Goal: Task Accomplishment & Management: Manage account settings

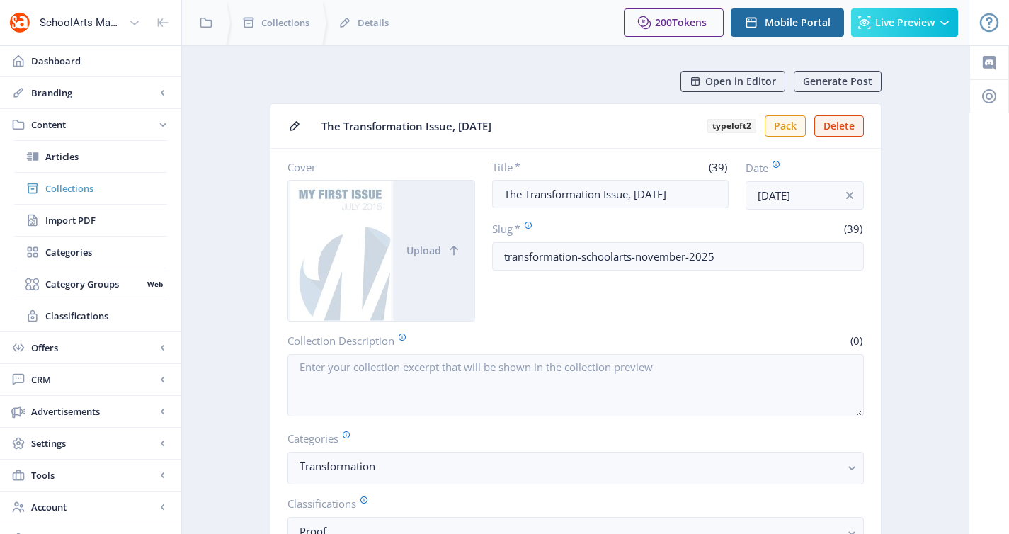
click at [76, 176] on link "Collections" at bounding box center [90, 188] width 153 height 31
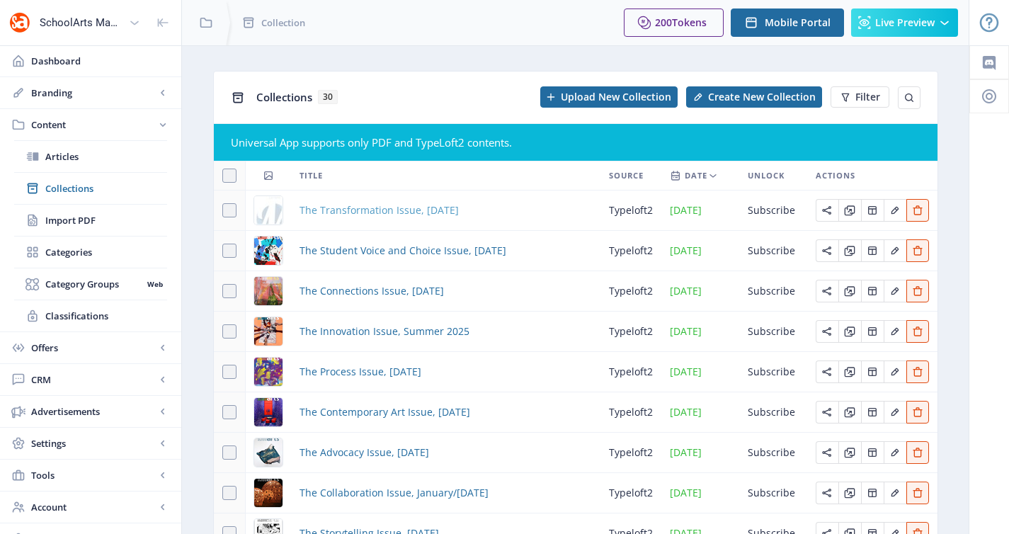
click at [354, 215] on span "The Transformation Issue, [DATE]" at bounding box center [379, 210] width 159 height 17
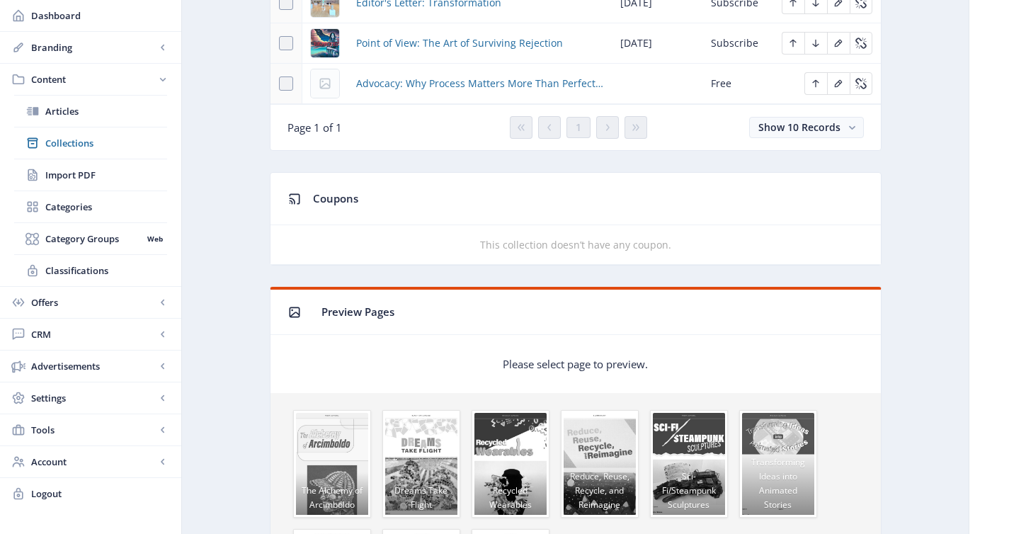
scroll to position [948, 0]
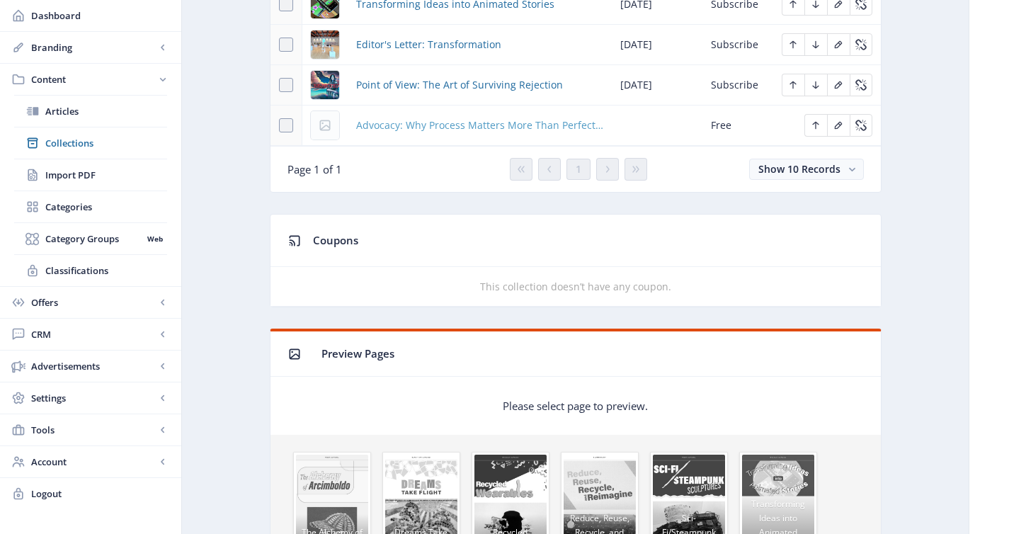
click at [512, 129] on span "Advocacy: Why Process Matters More Than Perfection" at bounding box center [479, 125] width 247 height 17
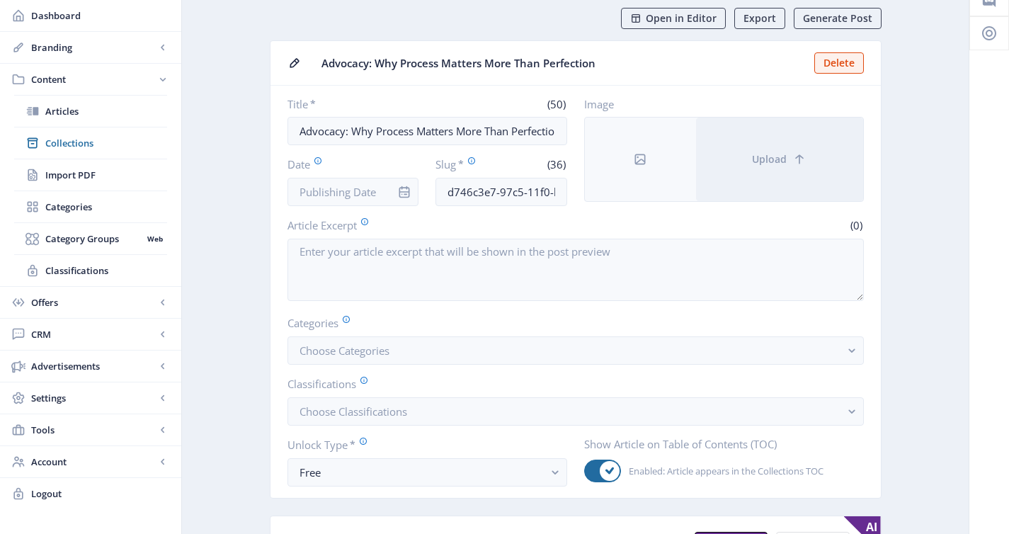
scroll to position [100, 0]
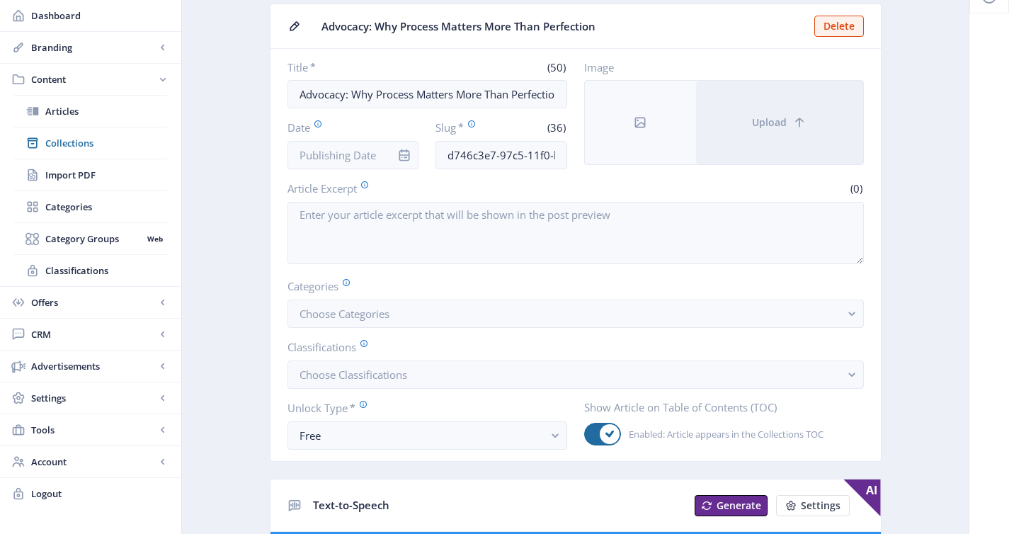
click at [365, 136] on app-form-field "Date" at bounding box center [354, 145] width 132 height 50
click at [365, 146] on input "Date" at bounding box center [354, 155] width 132 height 28
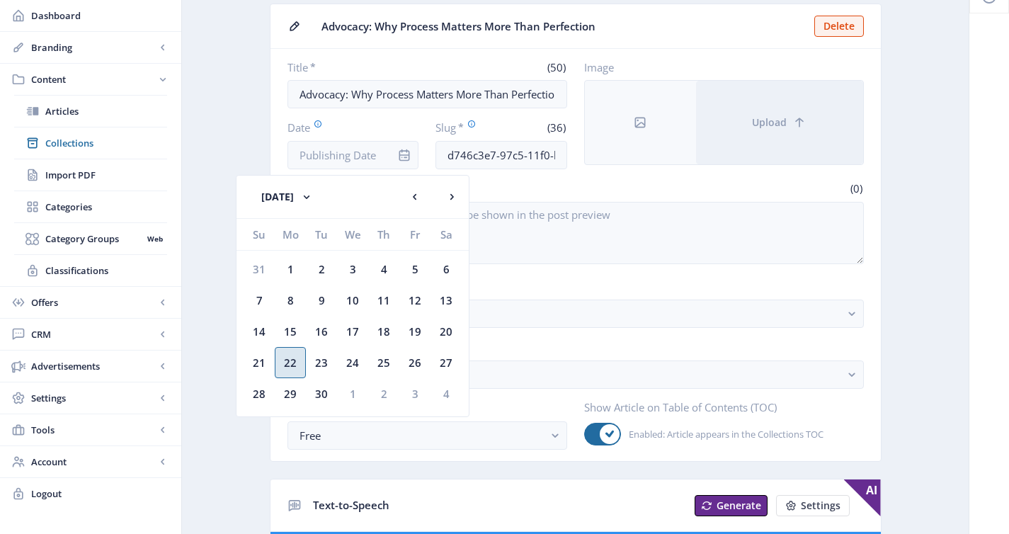
click at [293, 367] on div "22" at bounding box center [290, 362] width 31 height 31
type input "[DATE]"
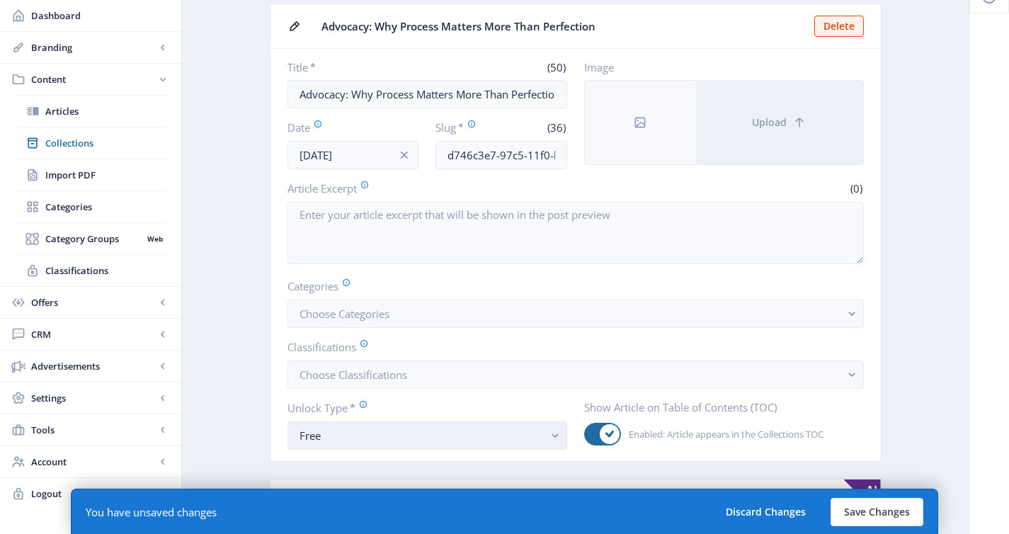
click at [368, 440] on div "Free" at bounding box center [422, 435] width 244 height 17
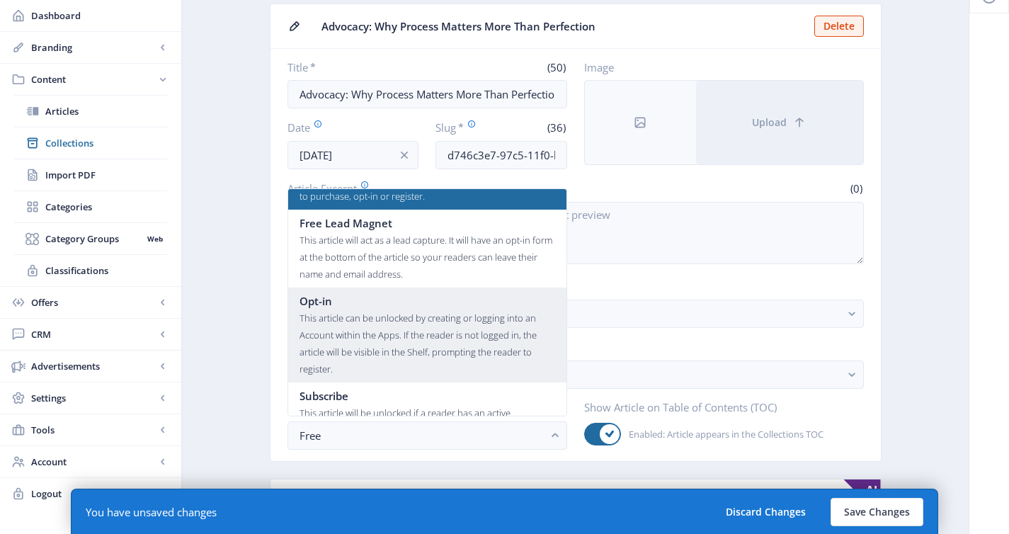
scroll to position [85, 0]
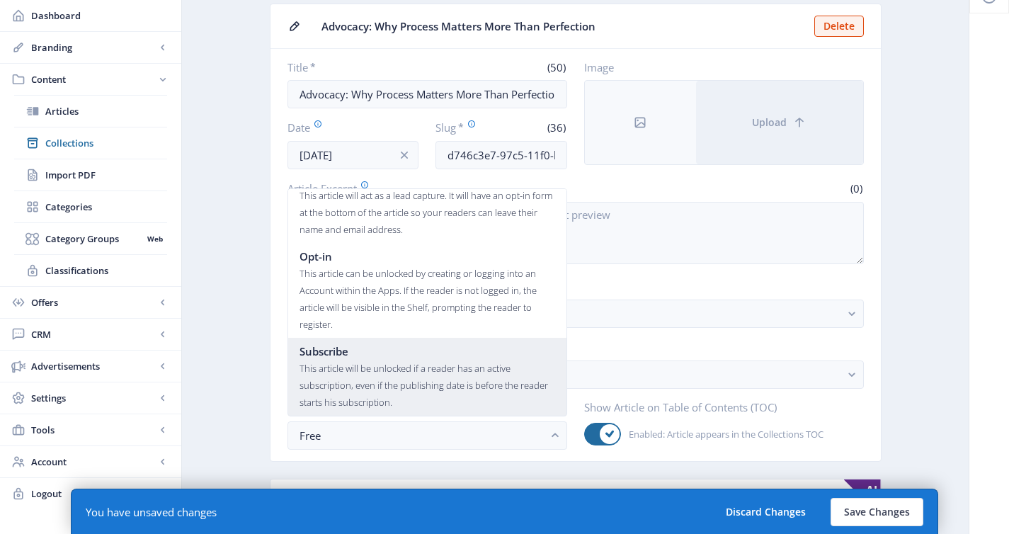
click at [398, 372] on div "This article will be unlocked if a reader has an active subscription, even if t…" at bounding box center [428, 385] width 256 height 51
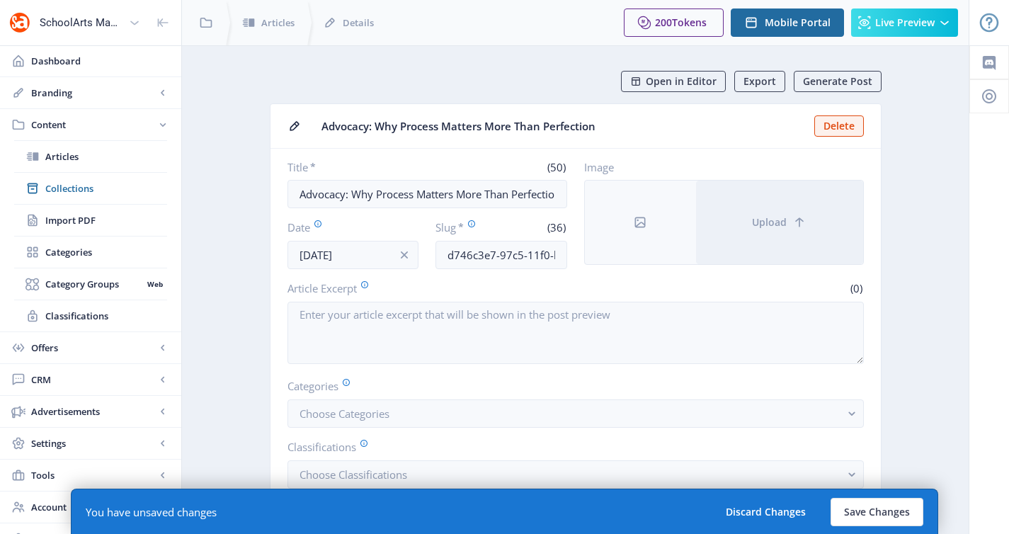
scroll to position [100, 0]
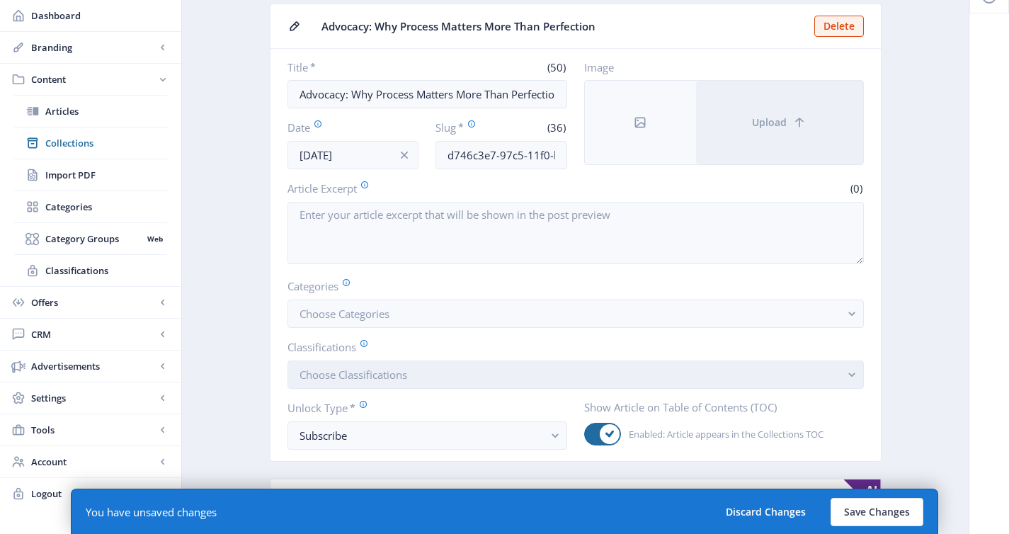
click at [424, 363] on button "Choose Classifications" at bounding box center [576, 374] width 576 height 28
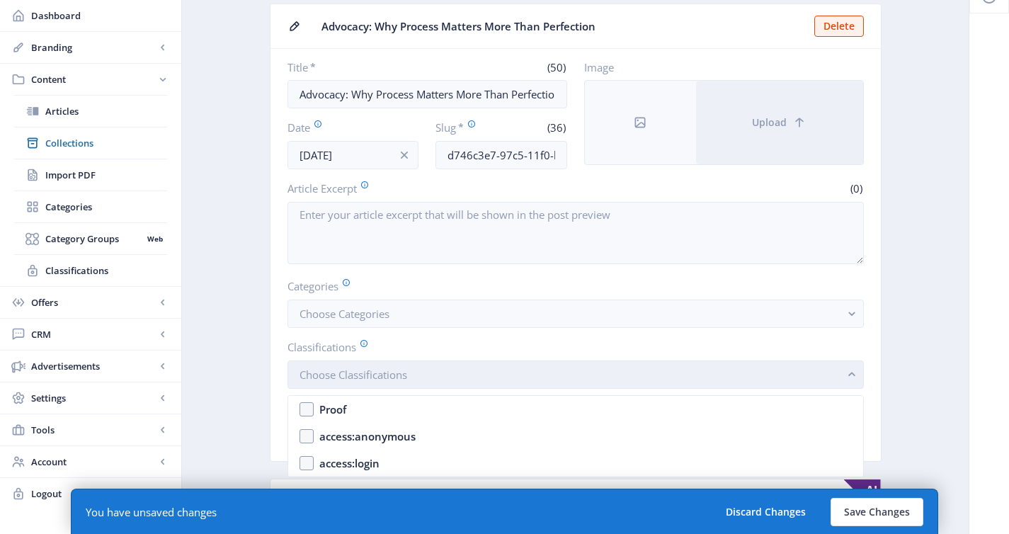
scroll to position [0, 0]
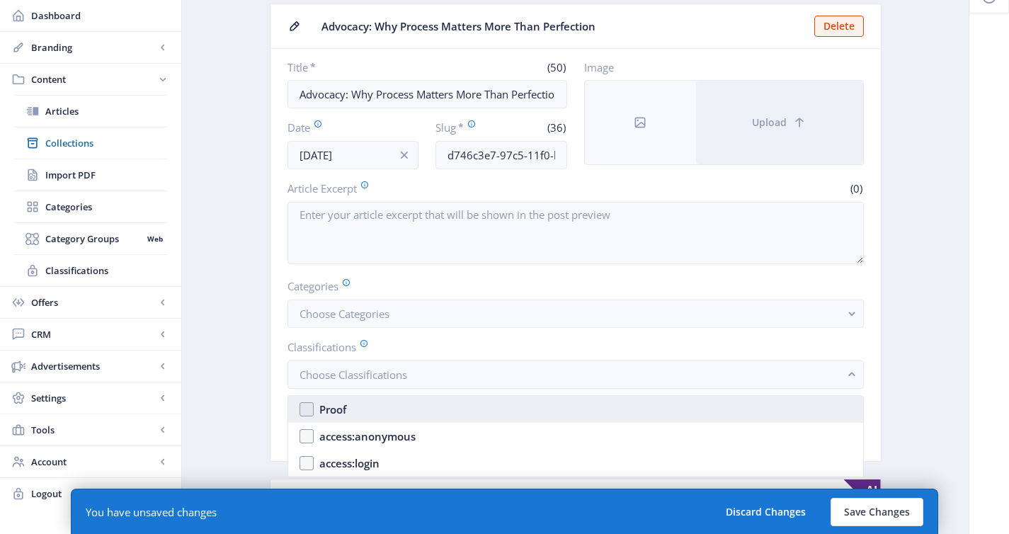
click at [392, 401] on nb-option "Proof" at bounding box center [575, 409] width 575 height 27
checkbox input "true"
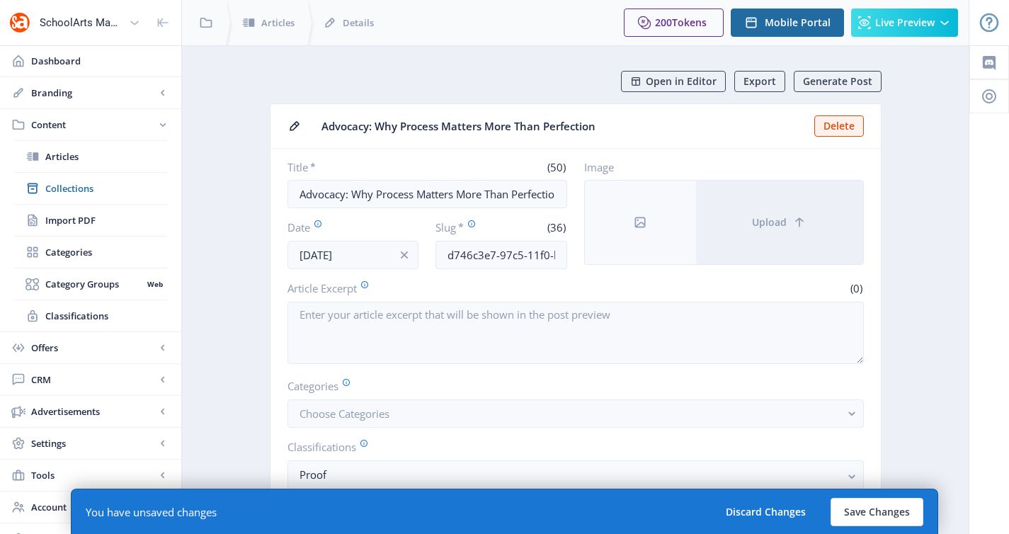
scroll to position [100, 0]
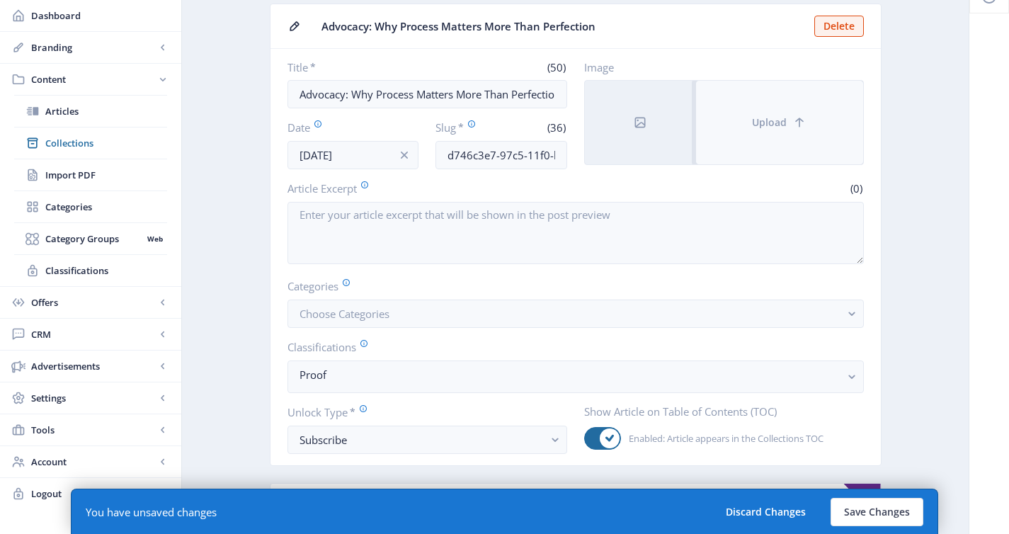
click at [786, 141] on button "Upload" at bounding box center [779, 123] width 167 height 84
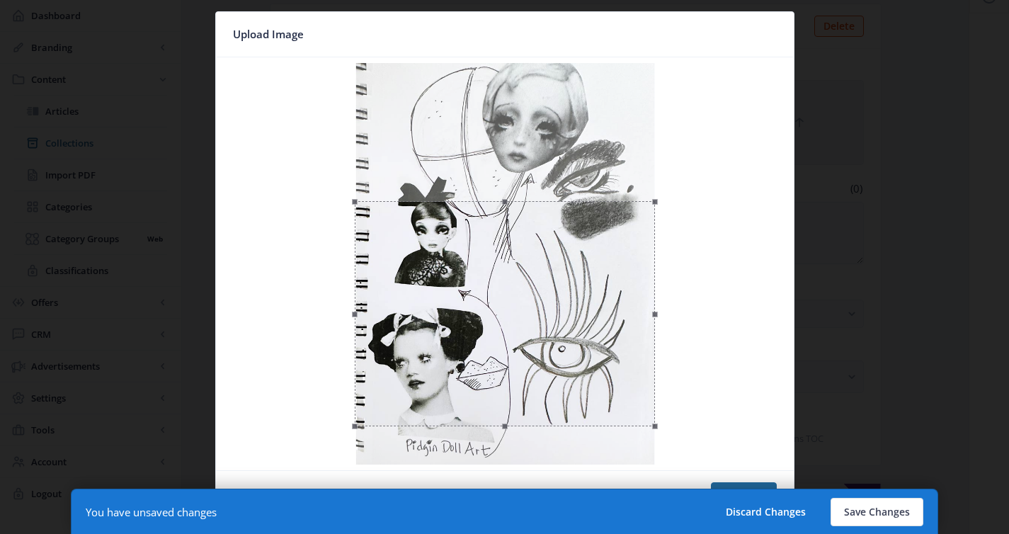
drag, startPoint x: 613, startPoint y: 208, endPoint x: 618, endPoint y: 346, distance: 138.2
click at [618, 346] on div at bounding box center [505, 313] width 300 height 225
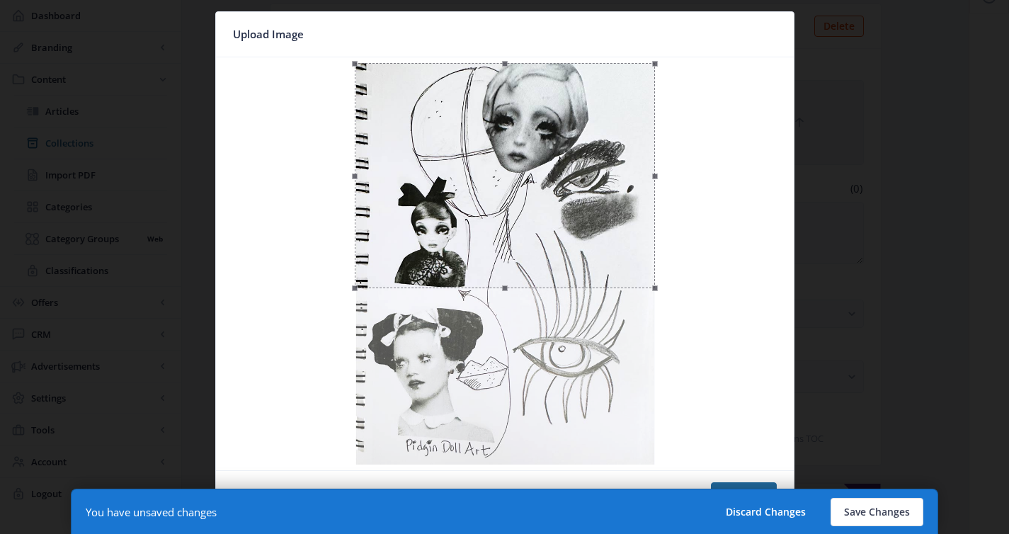
drag, startPoint x: 591, startPoint y: 314, endPoint x: 598, endPoint y: 49, distance: 265.7
click at [598, 49] on nb-card "Upload Image Cancel Confirm" at bounding box center [504, 266] width 579 height 511
drag, startPoint x: 358, startPoint y: 287, endPoint x: 378, endPoint y: 275, distance: 23.5
click at [378, 275] on span at bounding box center [375, 272] width 17 height 18
click at [755, 482] on nb-card-footer "Cancel Confirm" at bounding box center [505, 496] width 578 height 52
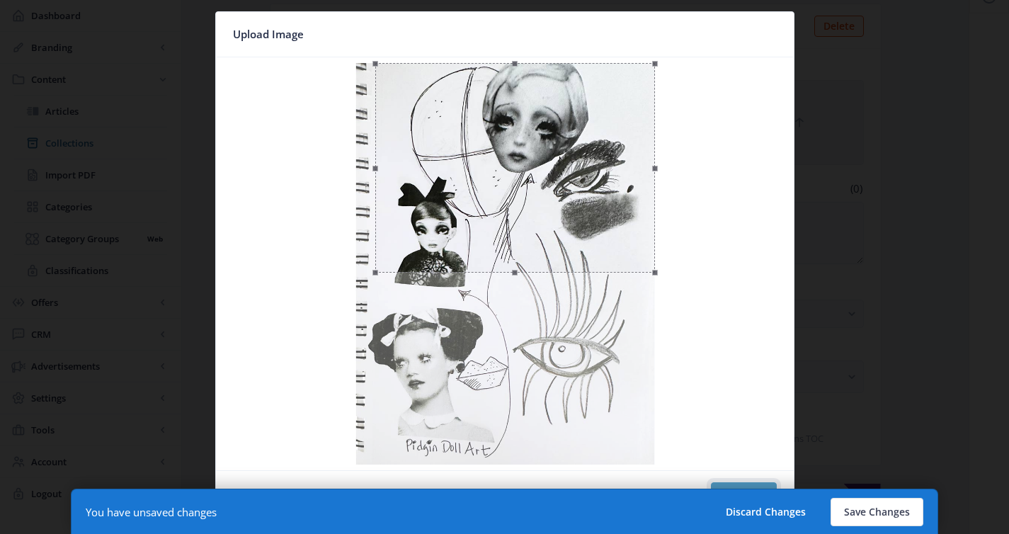
click at [756, 484] on button "Confirm" at bounding box center [744, 496] width 66 height 28
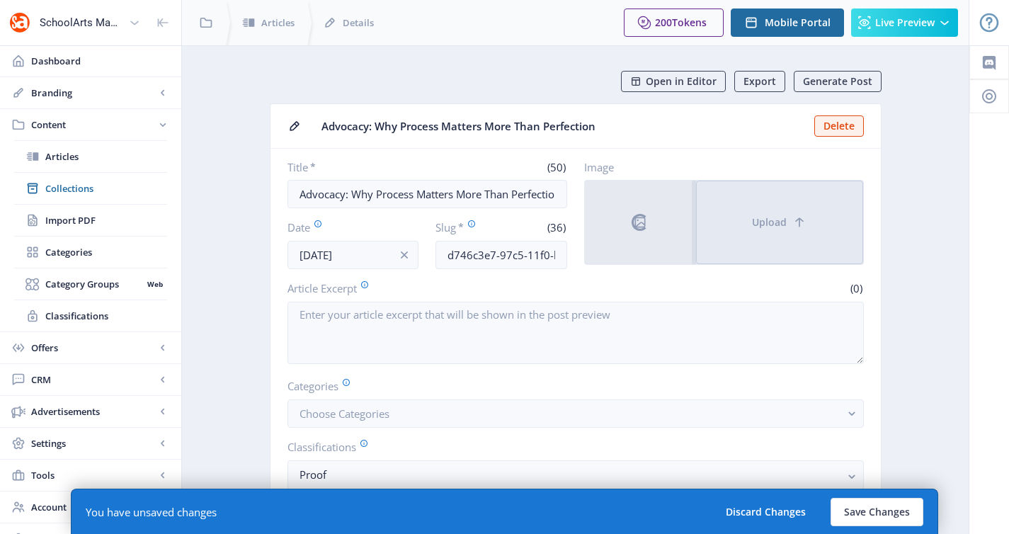
scroll to position [100, 0]
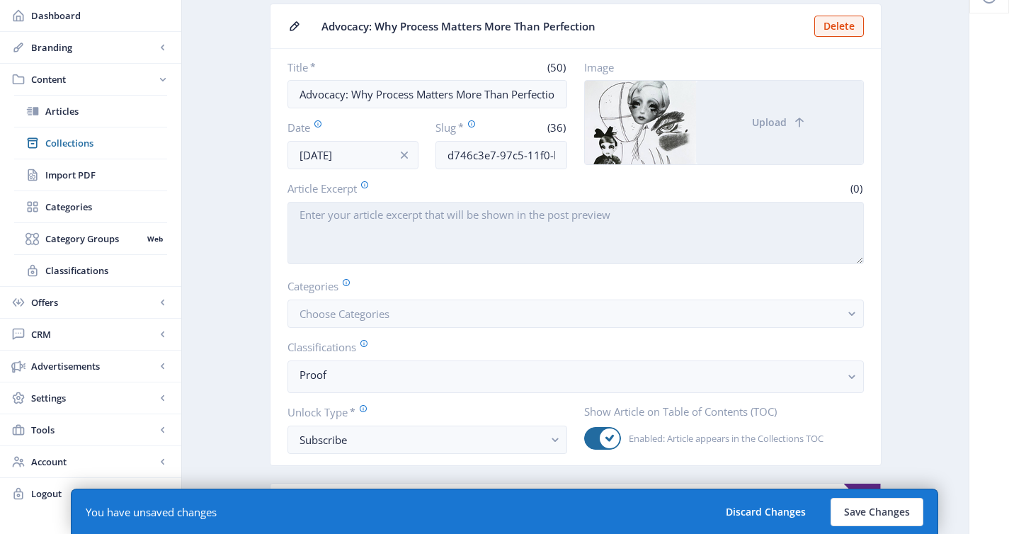
click at [476, 239] on textarea "Article Excerpt" at bounding box center [576, 233] width 576 height 62
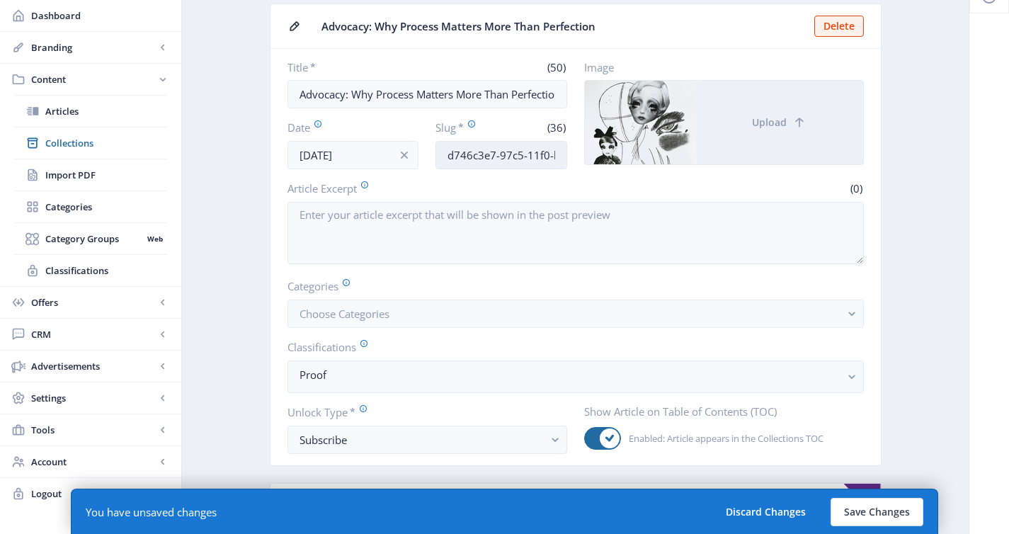
click at [487, 161] on input "d746c3e7-97c5-11f0-bd64-4201ac1fa005" at bounding box center [502, 155] width 132 height 28
click at [102, 136] on span "Collections" at bounding box center [106, 143] width 122 height 14
click at [521, 161] on input "arts" at bounding box center [502, 155] width 132 height 28
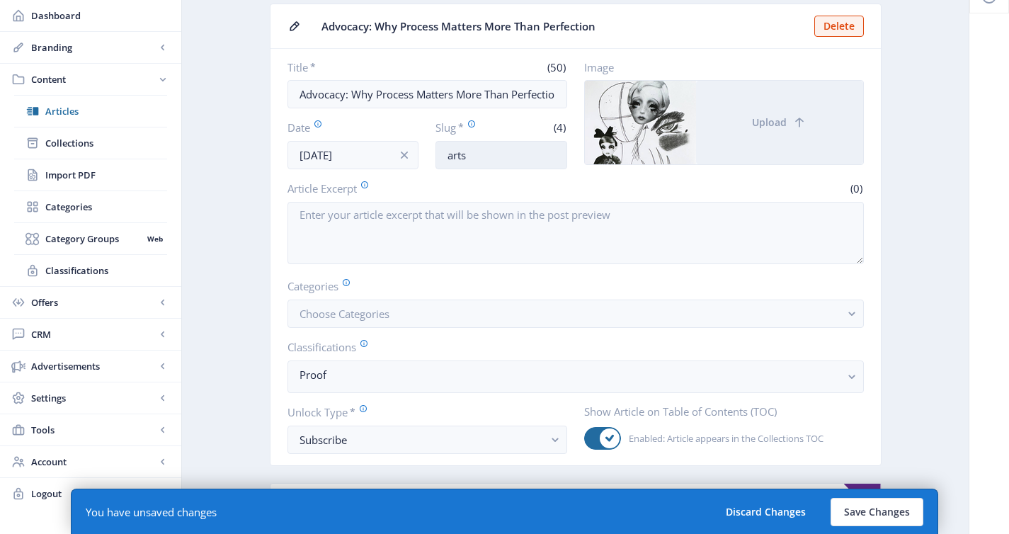
paste input "dvocacy-art-education-925"
type input "advocacy-art-education-1125"
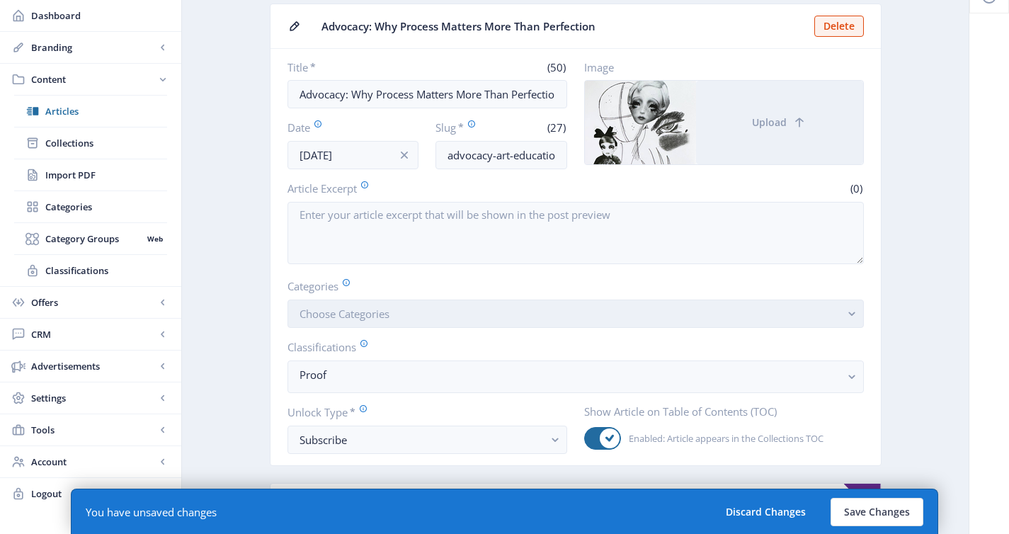
click at [822, 315] on button "Choose Categories" at bounding box center [576, 314] width 576 height 28
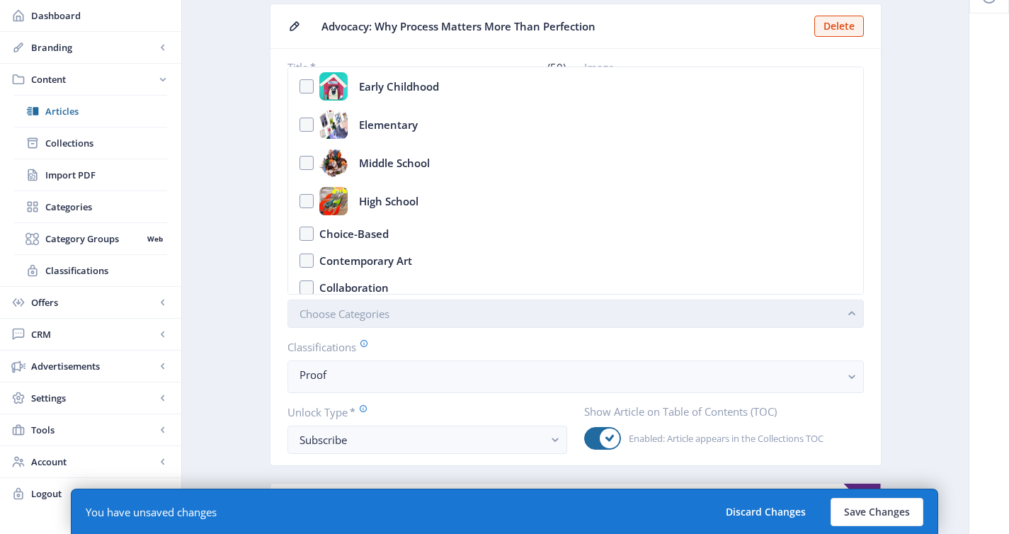
scroll to position [161, 0]
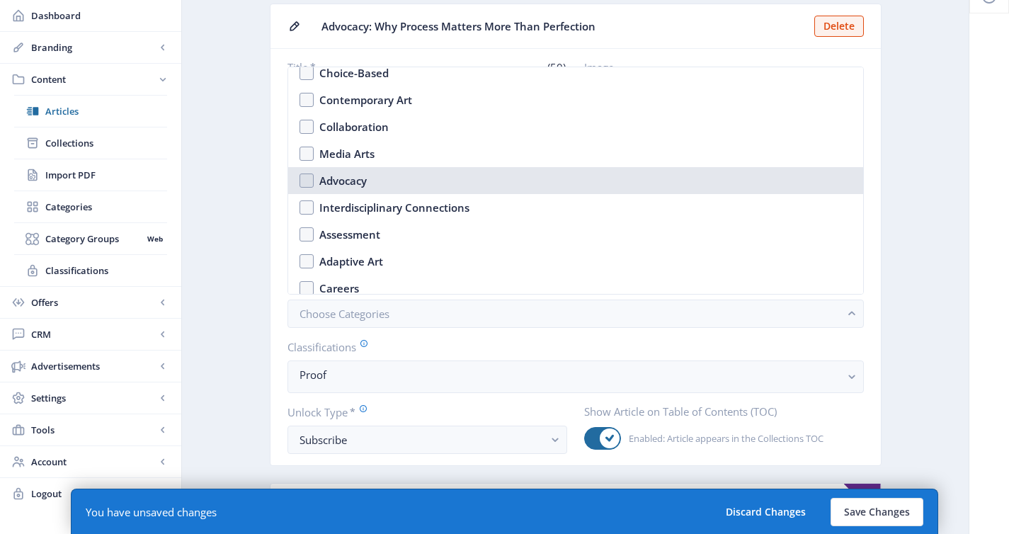
click at [642, 183] on nb-option "Advocacy" at bounding box center [575, 180] width 575 height 27
checkbox input "true"
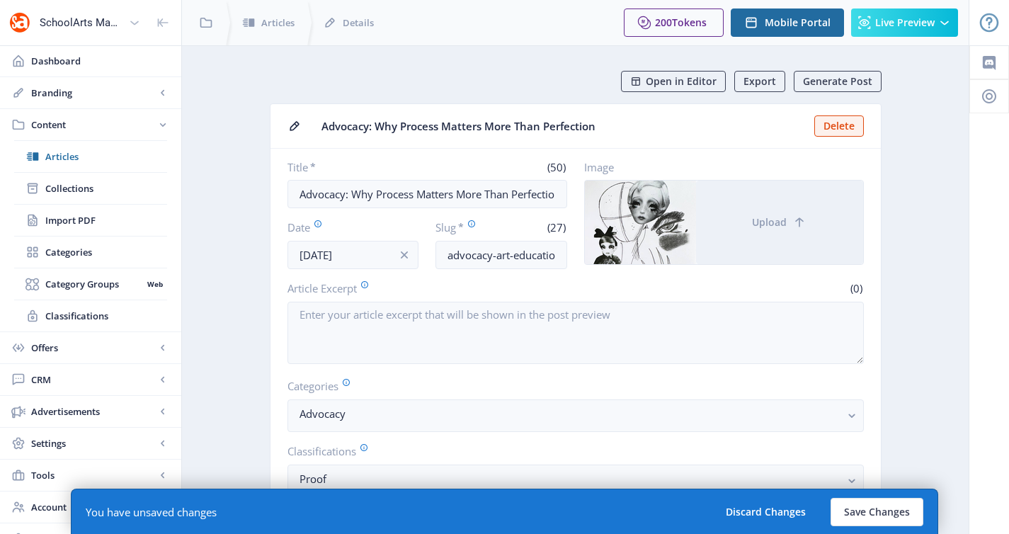
scroll to position [100, 0]
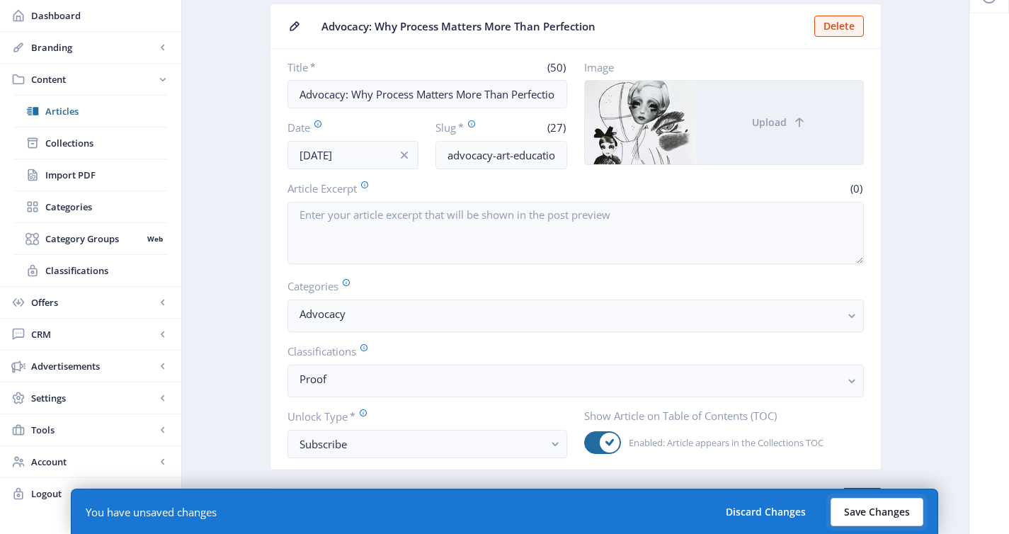
click at [871, 513] on button "Save Changes" at bounding box center [877, 512] width 93 height 28
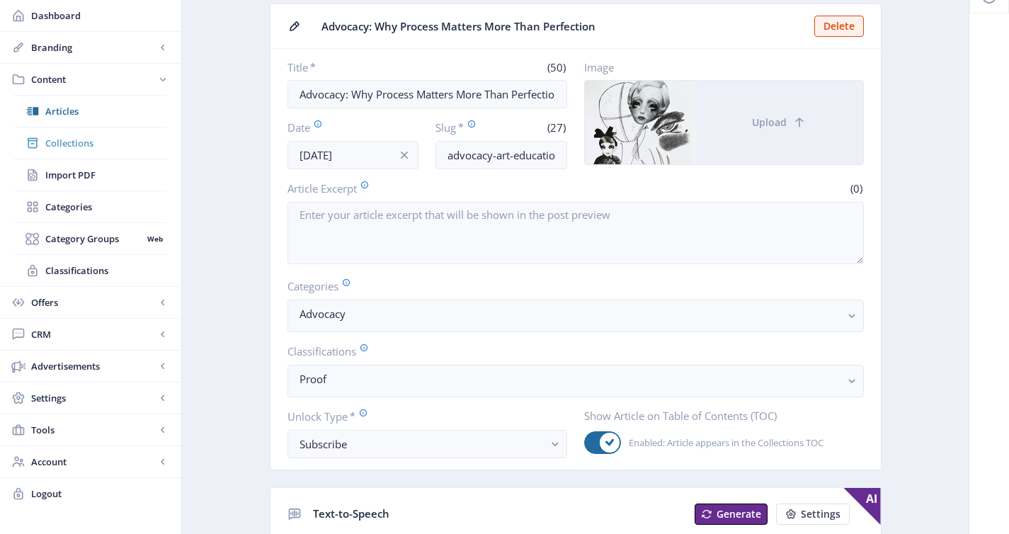
click at [87, 147] on span "Collections" at bounding box center [106, 143] width 122 height 14
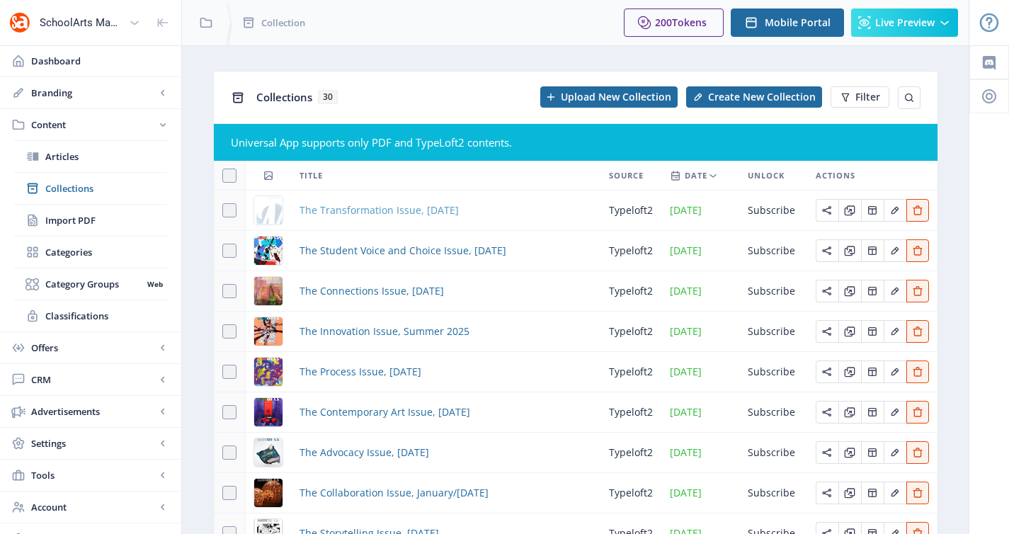
click at [359, 215] on span "The Transformation Issue, [DATE]" at bounding box center [379, 210] width 159 height 17
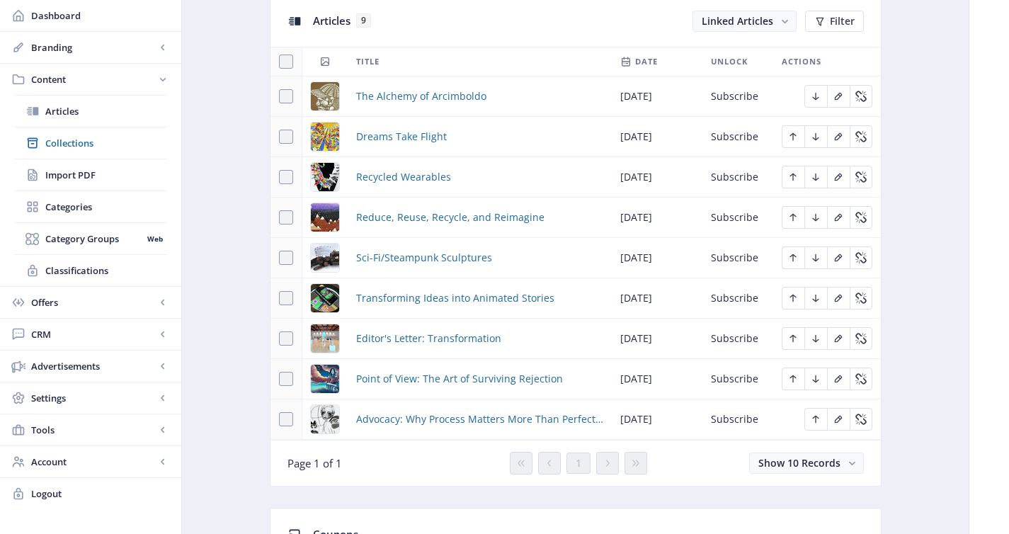
scroll to position [654, 0]
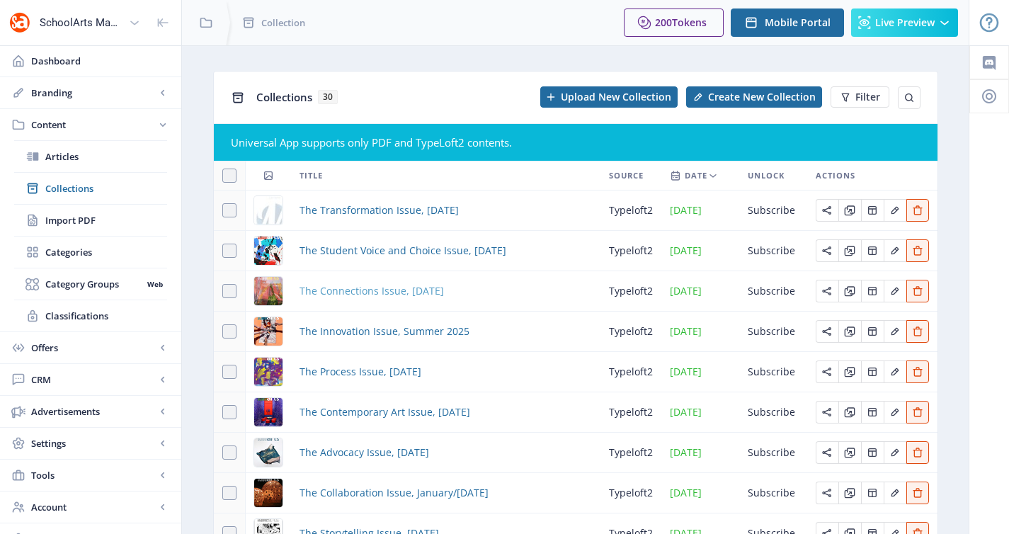
click at [436, 283] on span "The Connections Issue, [DATE]" at bounding box center [372, 291] width 144 height 17
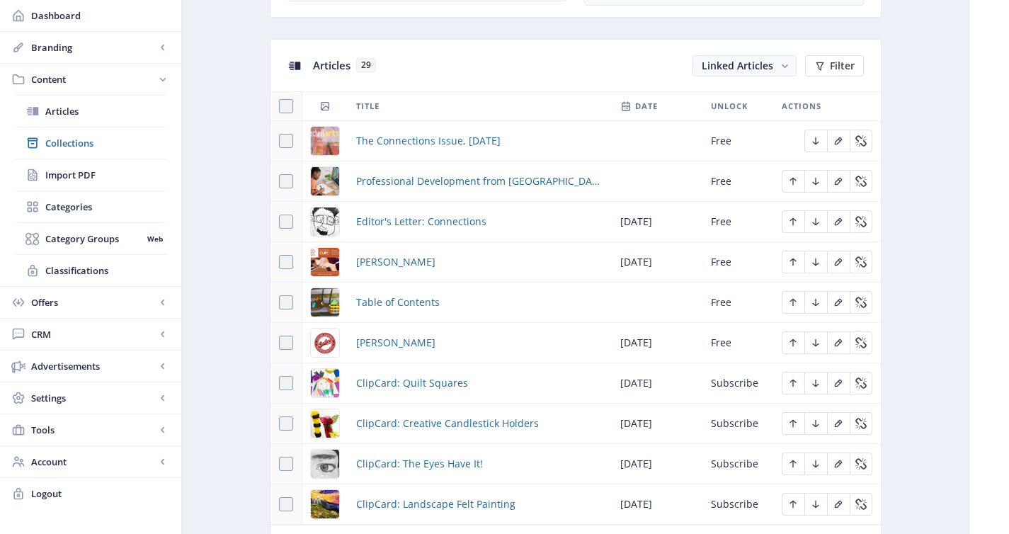
scroll to position [858, 0]
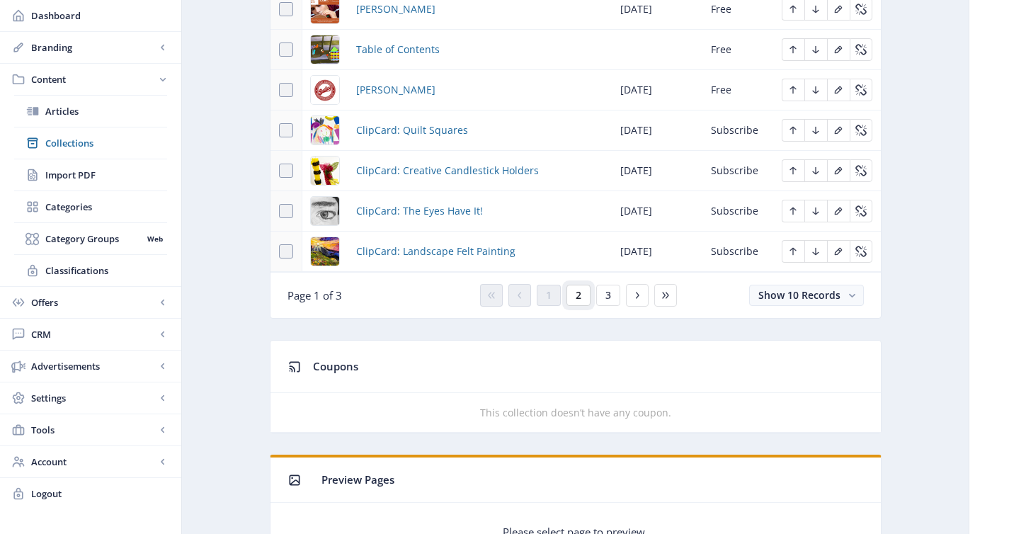
click at [581, 301] on button "2" at bounding box center [579, 295] width 24 height 21
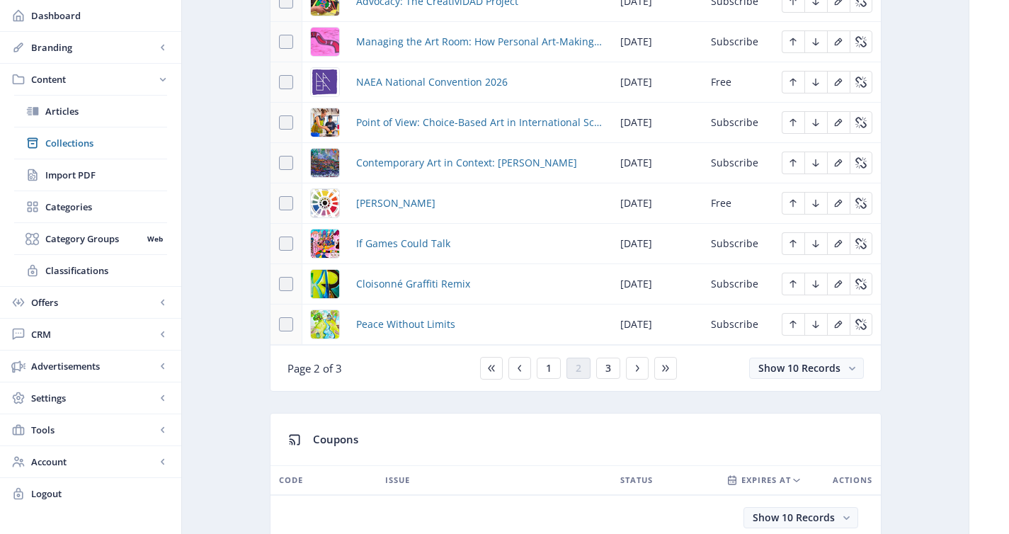
scroll to position [686, 0]
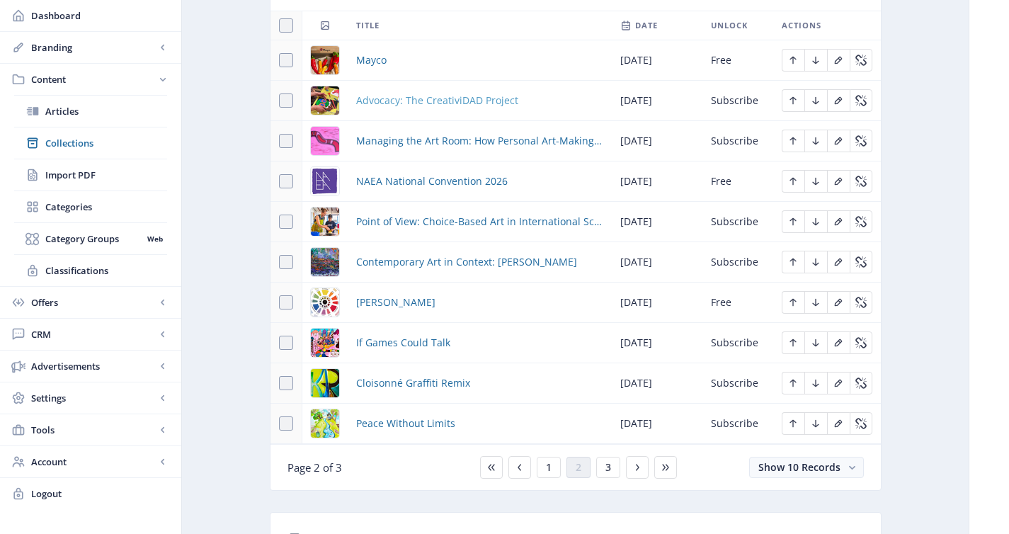
click at [447, 106] on span "Advocacy: The CreativiDAD Project" at bounding box center [437, 100] width 162 height 17
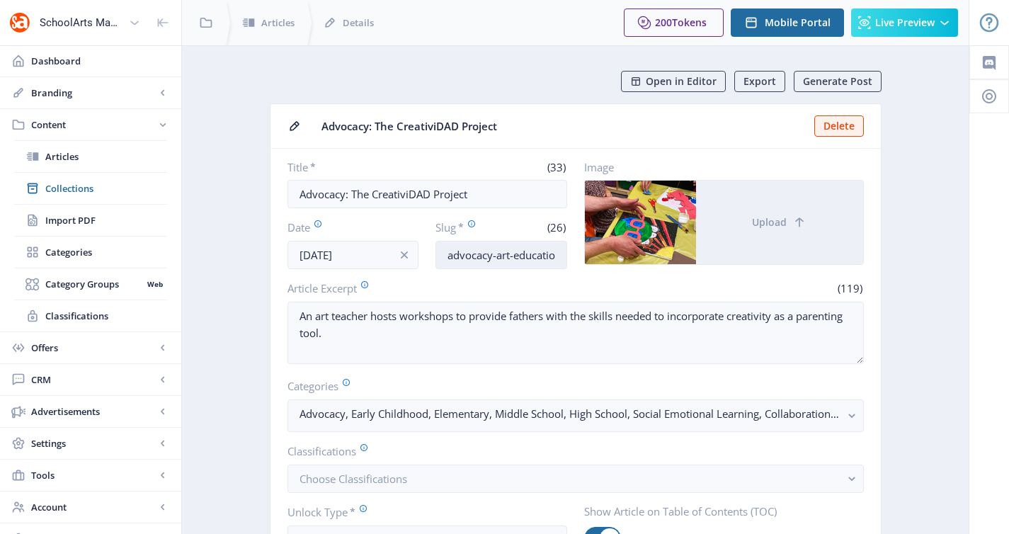
click at [533, 260] on input "advocacy-art-education-925" at bounding box center [502, 255] width 132 height 28
